Goal: Unclear

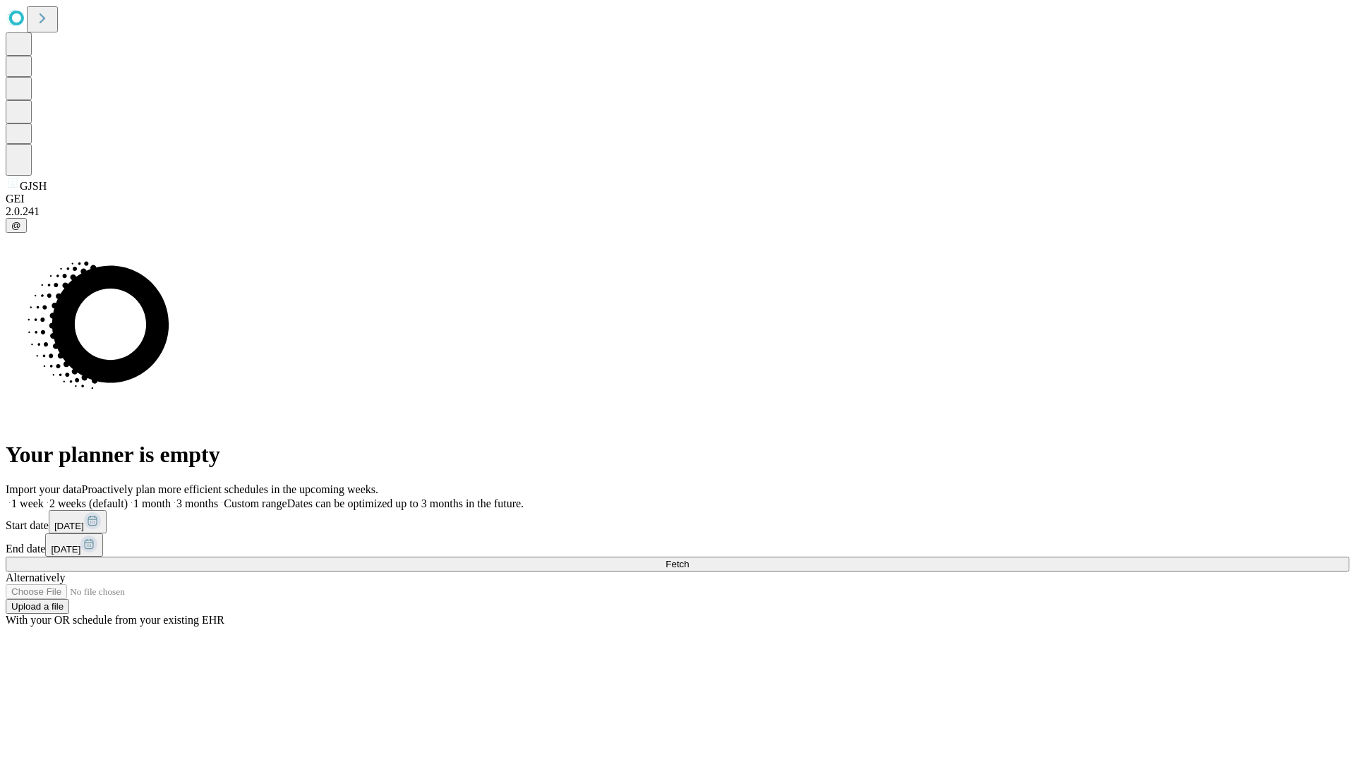
click at [689, 559] on span "Fetch" at bounding box center [676, 564] width 23 height 11
